Goal: Entertainment & Leisure: Consume media (video, audio)

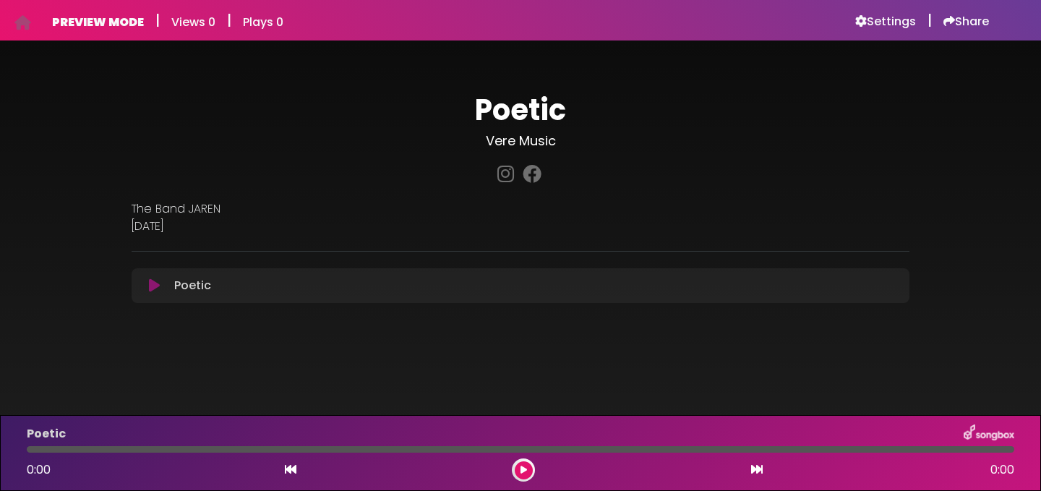
click at [146, 293] on div "Poetic Loading Track..." at bounding box center [520, 285] width 760 height 17
click at [153, 292] on icon at bounding box center [154, 285] width 11 height 14
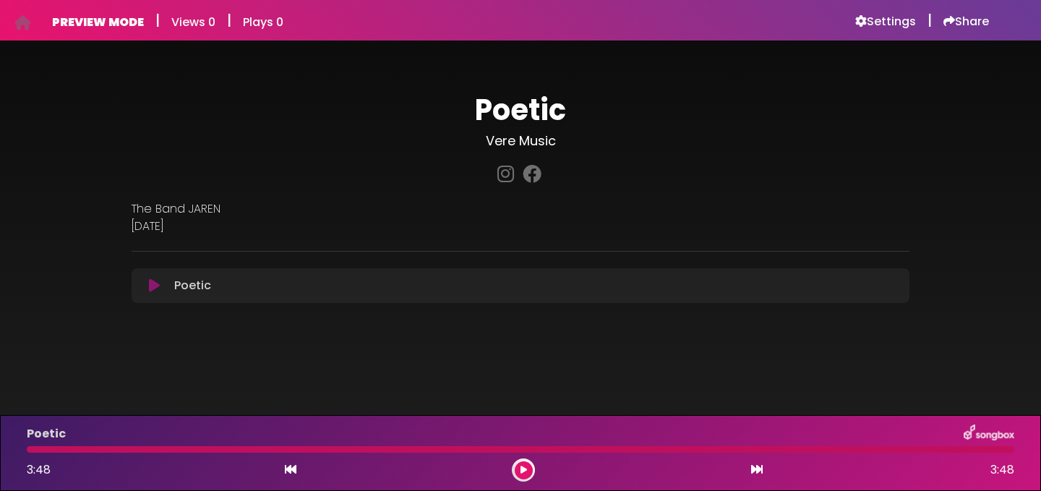
click at [140, 278] on button at bounding box center [154, 285] width 28 height 14
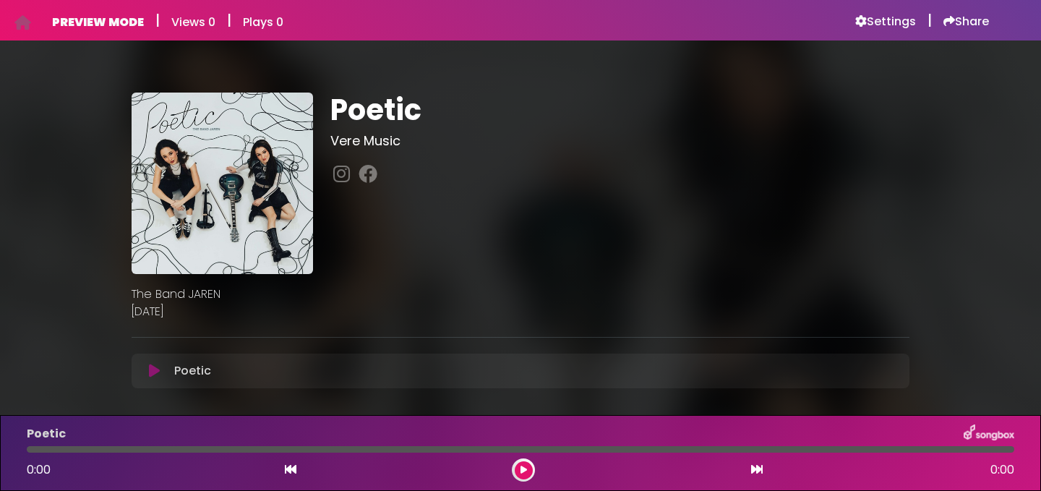
scroll to position [65, 0]
click at [528, 472] on button at bounding box center [524, 470] width 18 height 18
